Goal: Task Accomplishment & Management: Complete application form

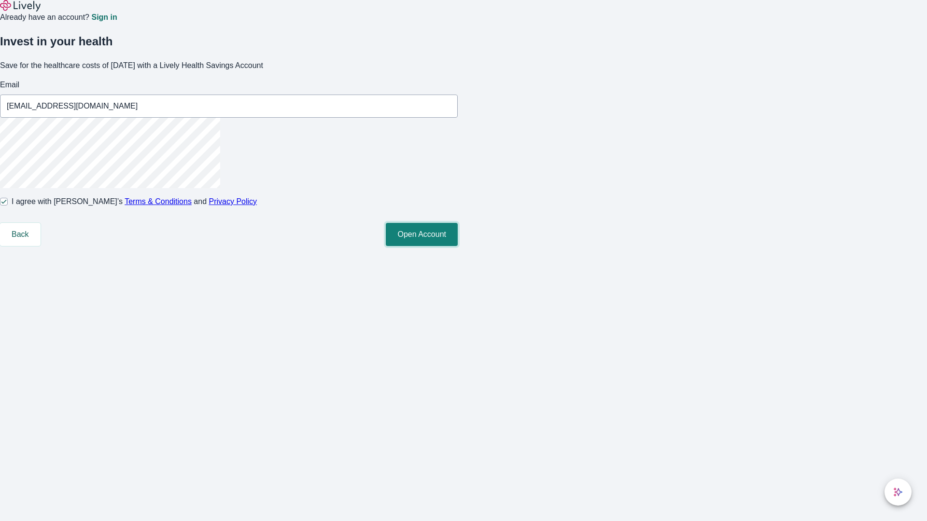
click at [458, 246] on button "Open Account" at bounding box center [422, 234] width 72 height 23
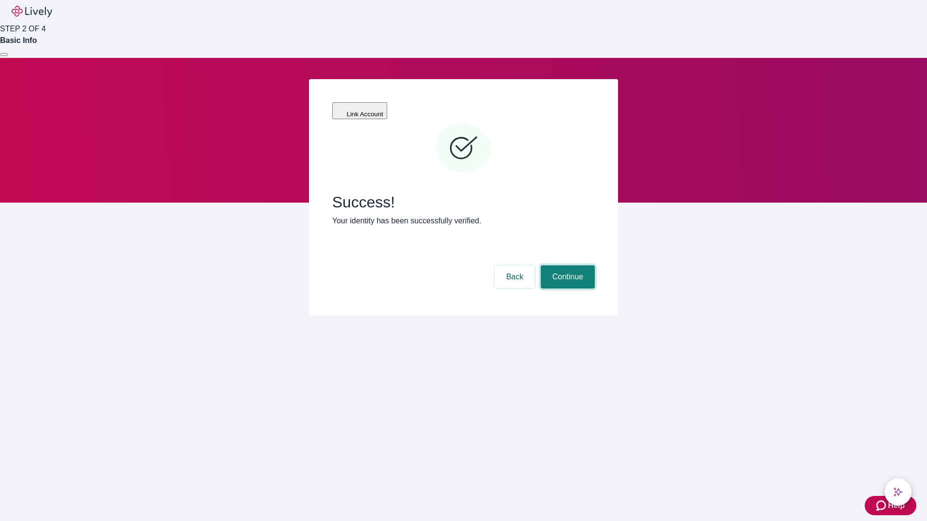
click at [566, 266] on button "Continue" at bounding box center [568, 277] width 54 height 23
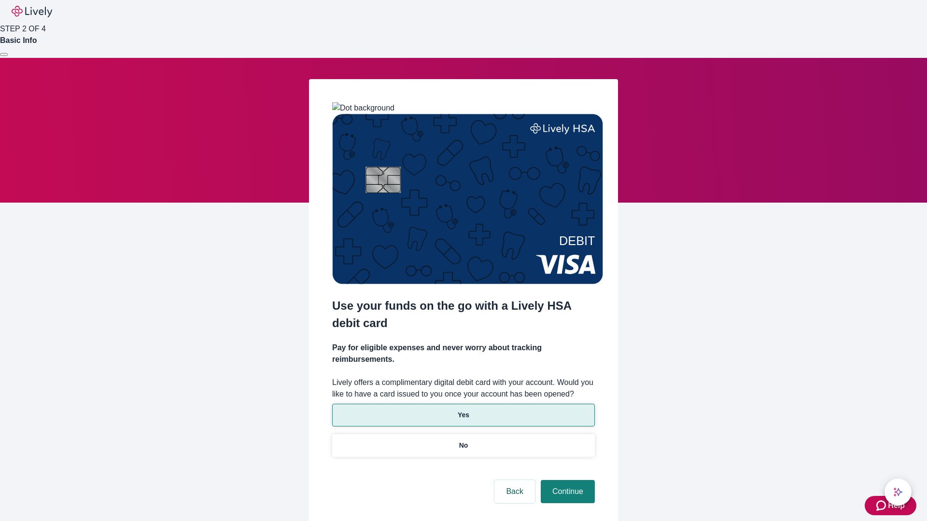
click at [463, 410] on p "Yes" at bounding box center [464, 415] width 12 height 10
click at [566, 480] on button "Continue" at bounding box center [568, 491] width 54 height 23
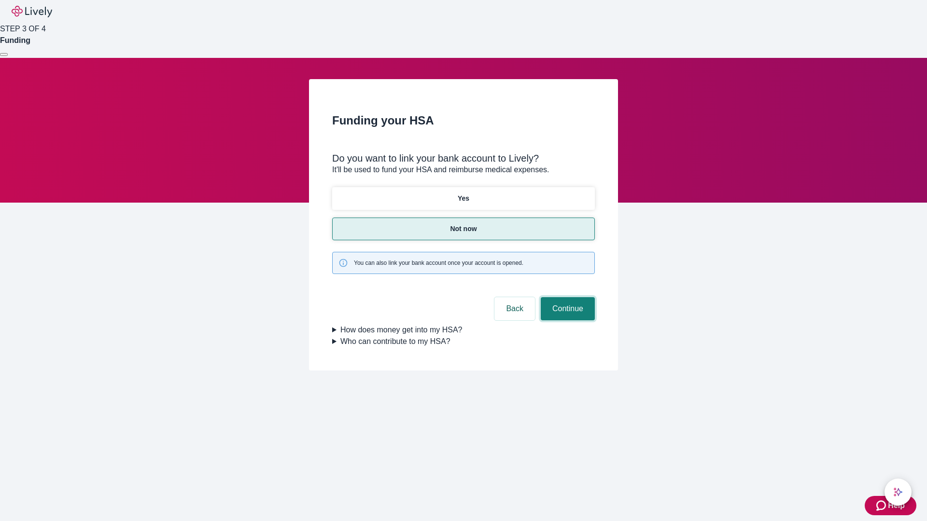
click at [566, 297] on button "Continue" at bounding box center [568, 308] width 54 height 23
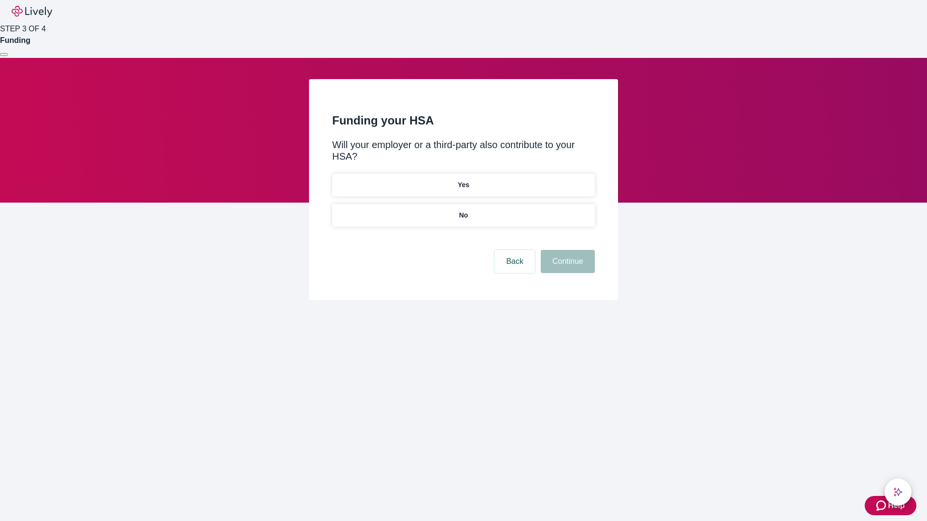
click at [463, 211] on p "No" at bounding box center [463, 216] width 9 height 10
click at [566, 250] on button "Continue" at bounding box center [568, 261] width 54 height 23
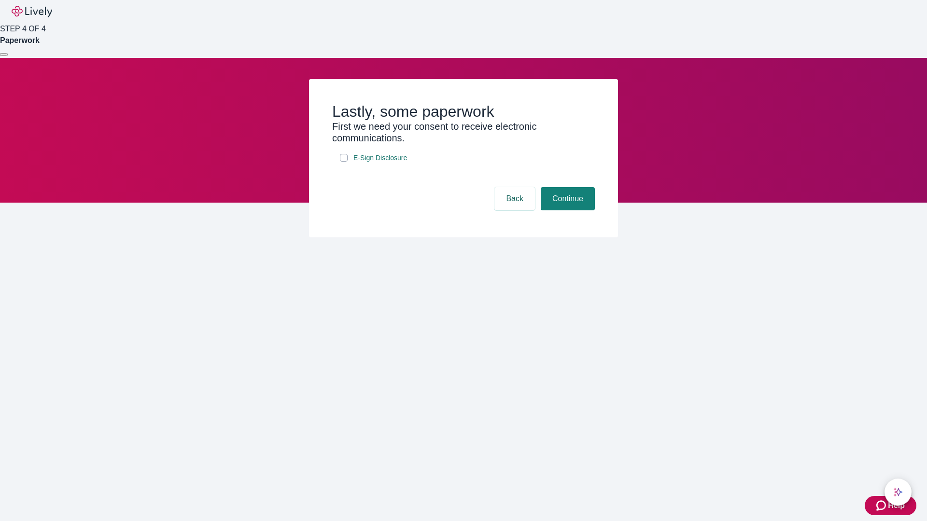
click at [344, 162] on input "E-Sign Disclosure" at bounding box center [344, 158] width 8 height 8
checkbox input "true"
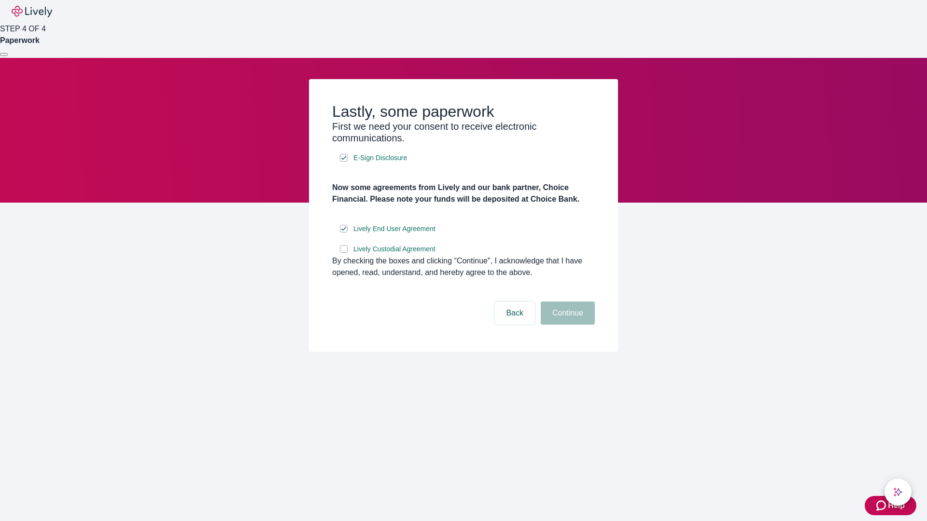
click at [344, 253] on input "Lively Custodial Agreement" at bounding box center [344, 249] width 8 height 8
checkbox input "true"
click at [566, 325] on button "Continue" at bounding box center [568, 313] width 54 height 23
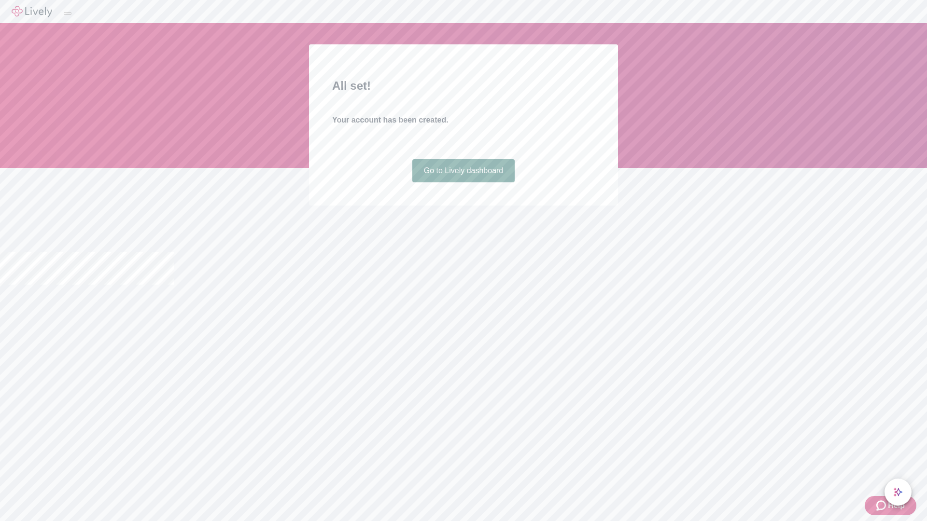
click at [463, 183] on link "Go to Lively dashboard" at bounding box center [463, 170] width 103 height 23
